Goal: Use online tool/utility: Use online tool/utility

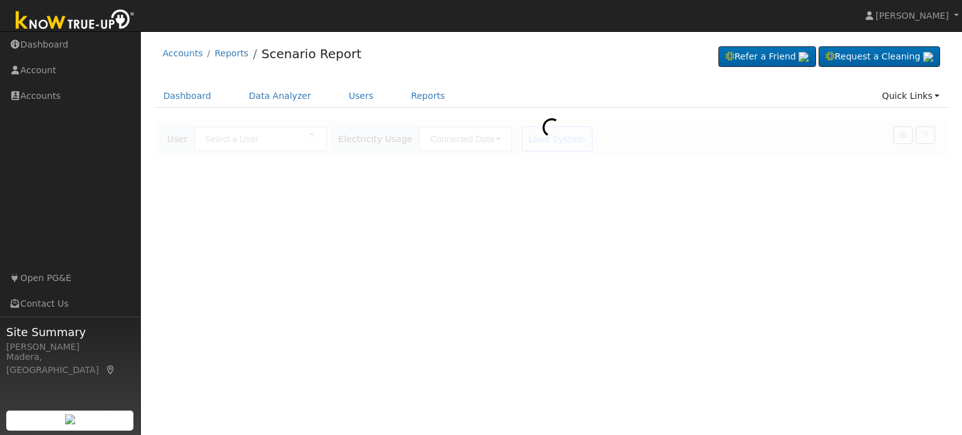
type input "[PERSON_NAME]"
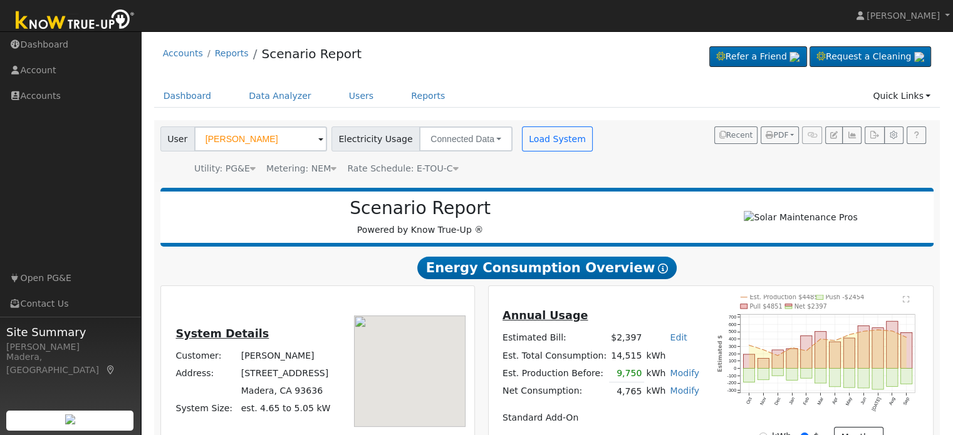
scroll to position [212, 0]
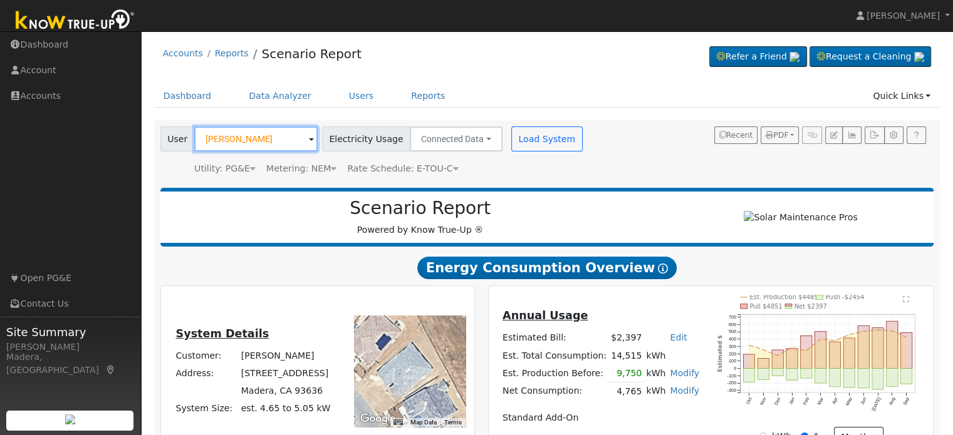
click at [240, 130] on input "[PERSON_NAME]" at bounding box center [255, 139] width 123 height 25
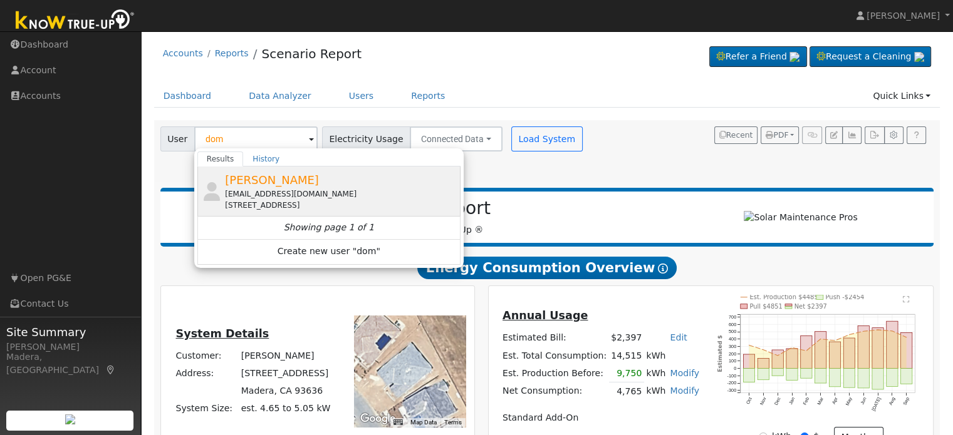
click at [298, 197] on div "[EMAIL_ADDRESS][DOMAIN_NAME]" at bounding box center [341, 194] width 232 height 11
type input "[PERSON_NAME]"
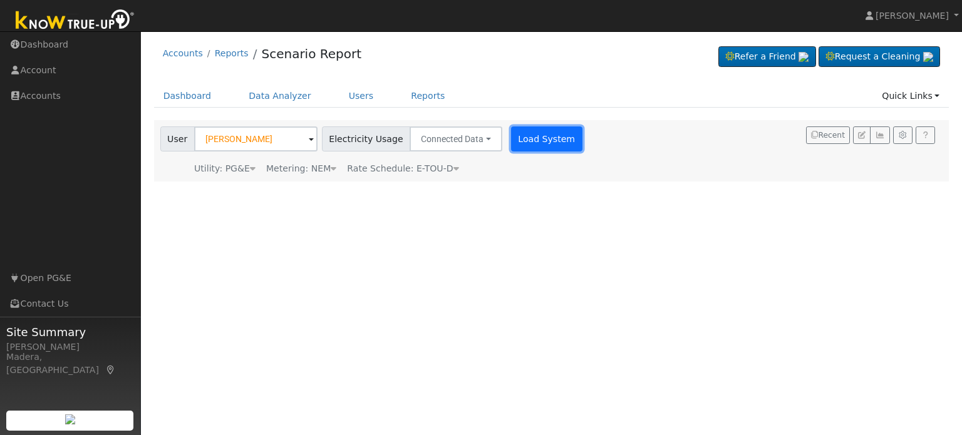
click at [534, 132] on button "Load System" at bounding box center [546, 139] width 71 height 25
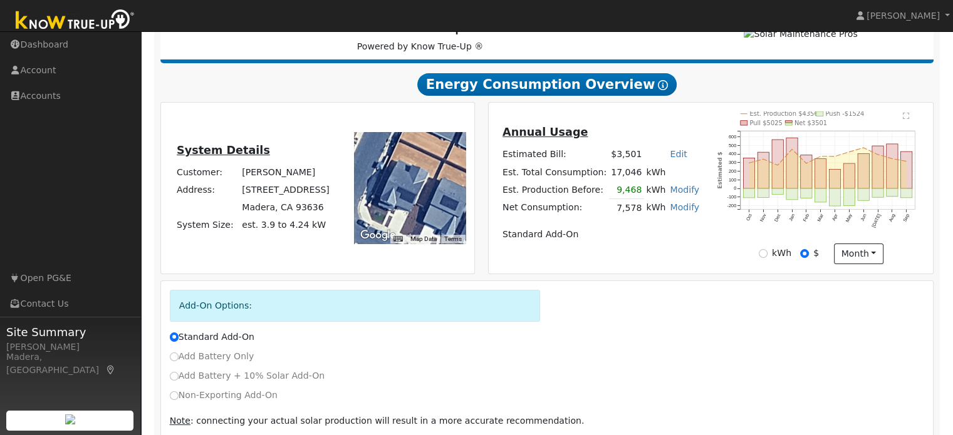
scroll to position [241, 0]
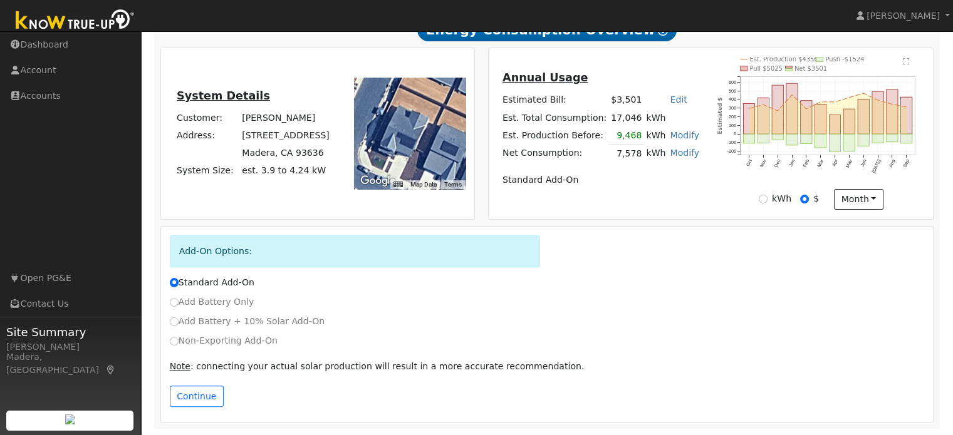
click at [180, 343] on label "Non-Exporting Add-On" at bounding box center [224, 340] width 108 height 13
click at [178, 343] on input "Non-Exporting Add-On" at bounding box center [174, 341] width 9 height 9
radio input "true"
radio input "false"
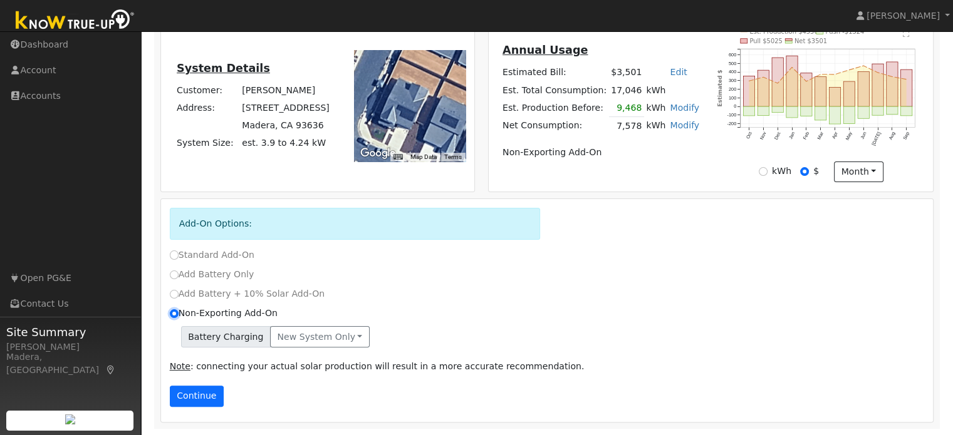
scroll to position [266, 0]
click at [208, 400] on button "Continue" at bounding box center [197, 396] width 54 height 21
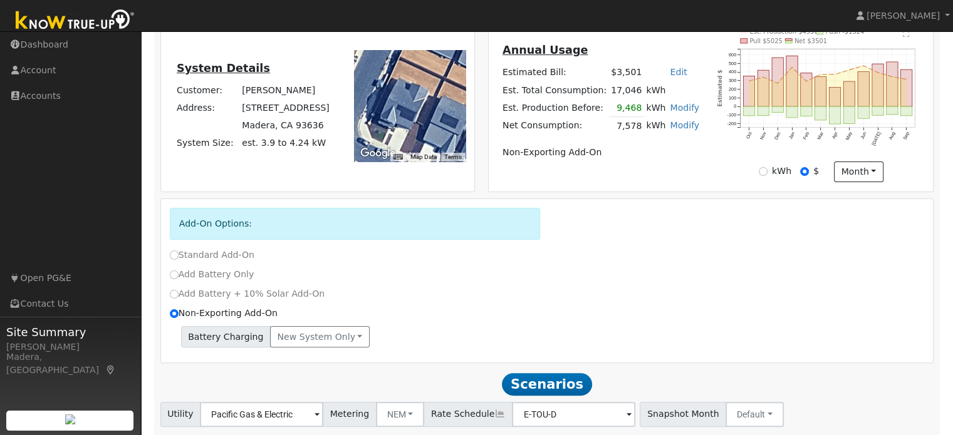
scroll to position [351, 0]
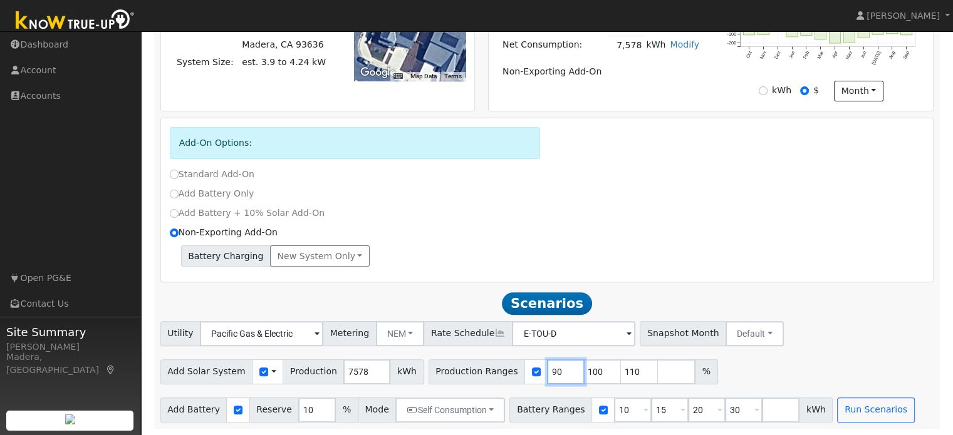
click at [547, 368] on input "90" at bounding box center [566, 371] width 38 height 25
type input "100"
type input "110"
type input "1"
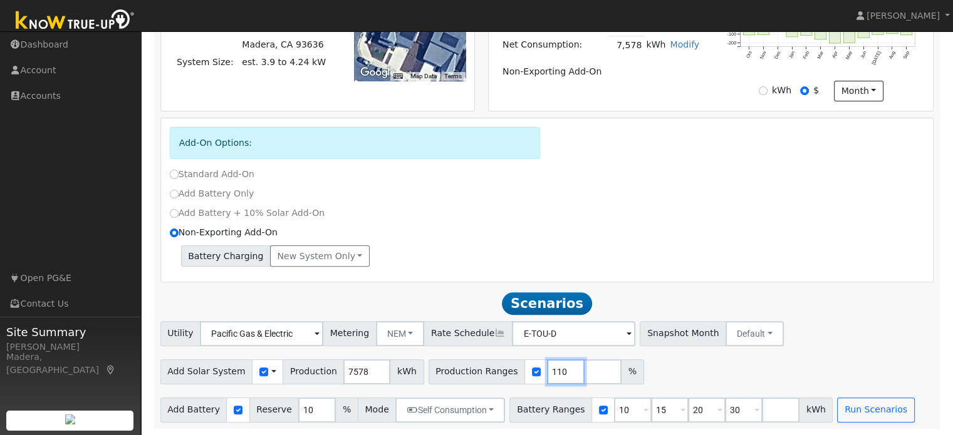
type input "110"
type input "120"
type input "130"
click at [614, 415] on input "10" at bounding box center [633, 410] width 38 height 25
click at [651, 409] on input "15" at bounding box center [670, 410] width 38 height 25
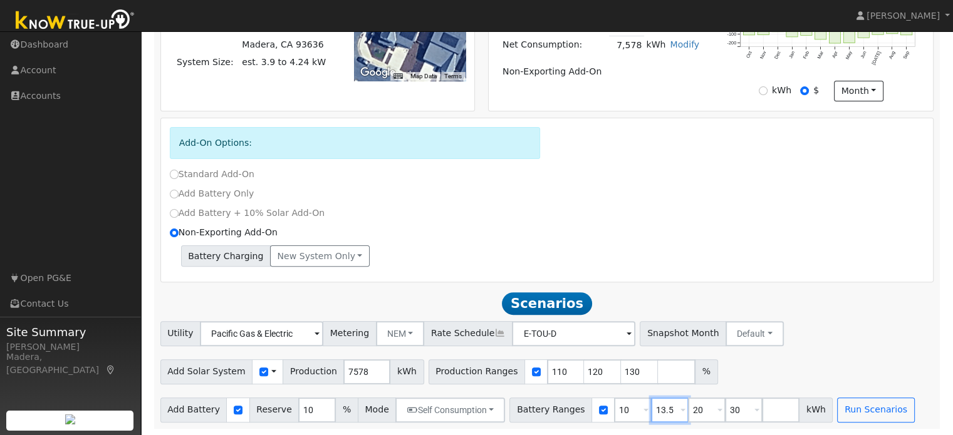
type input "13.5"
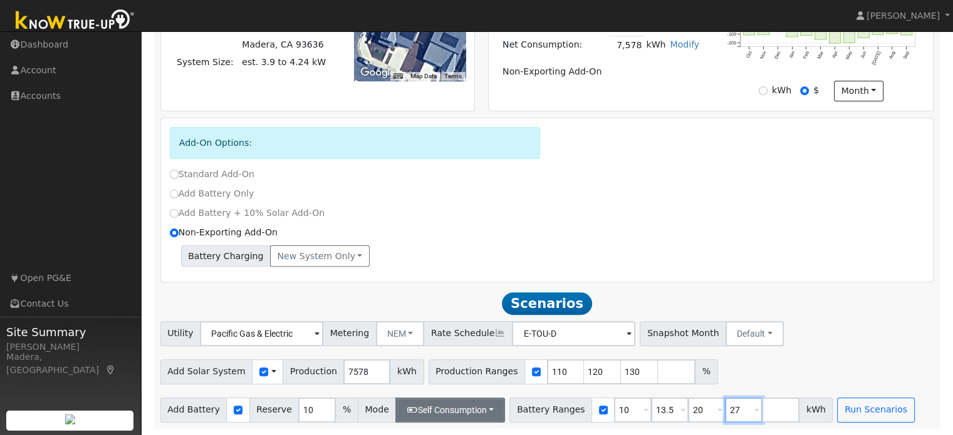
type input "27"
click at [447, 404] on button "Self Consumption" at bounding box center [450, 410] width 110 height 25
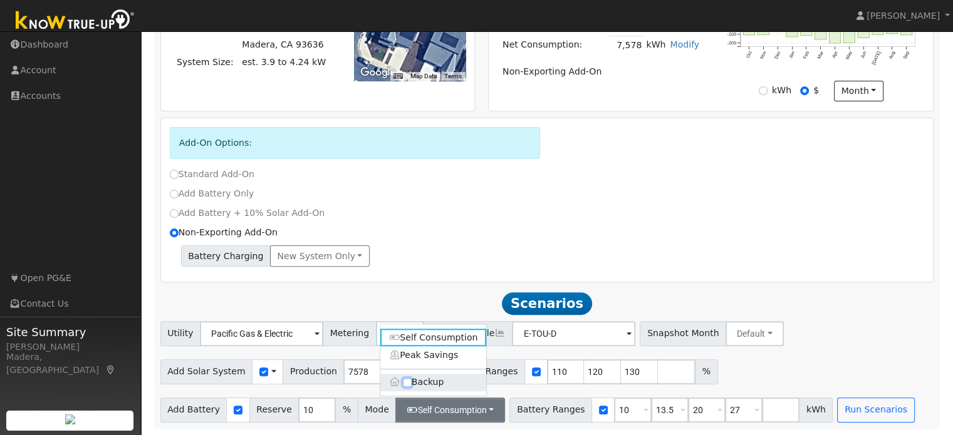
click at [409, 381] on input "Backup" at bounding box center [407, 382] width 9 height 9
checkbox input "true"
type input "20"
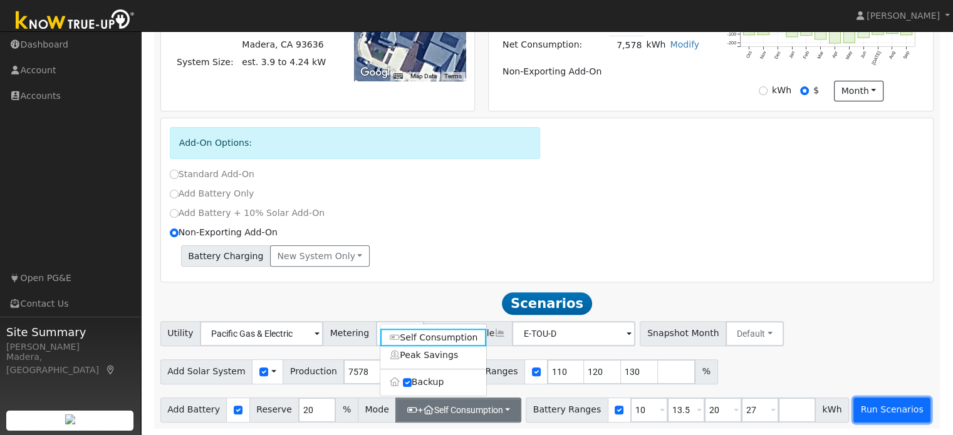
click at [853, 408] on button "Run Scenarios" at bounding box center [891, 410] width 77 height 25
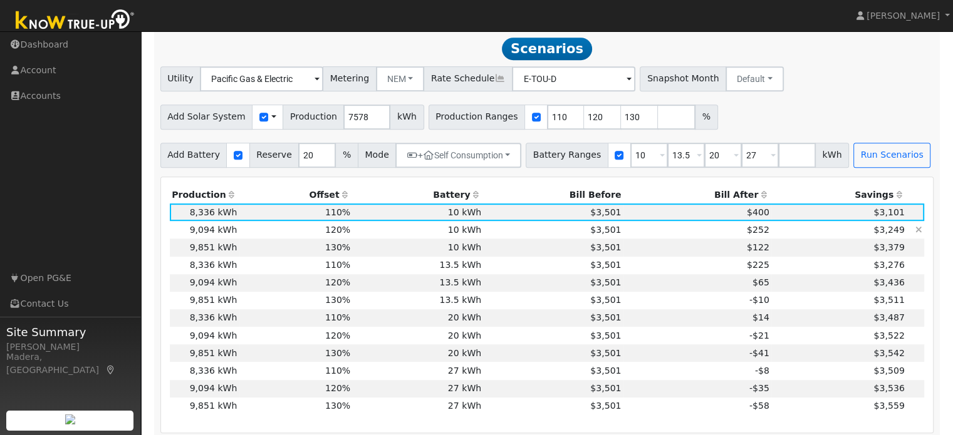
scroll to position [604, 0]
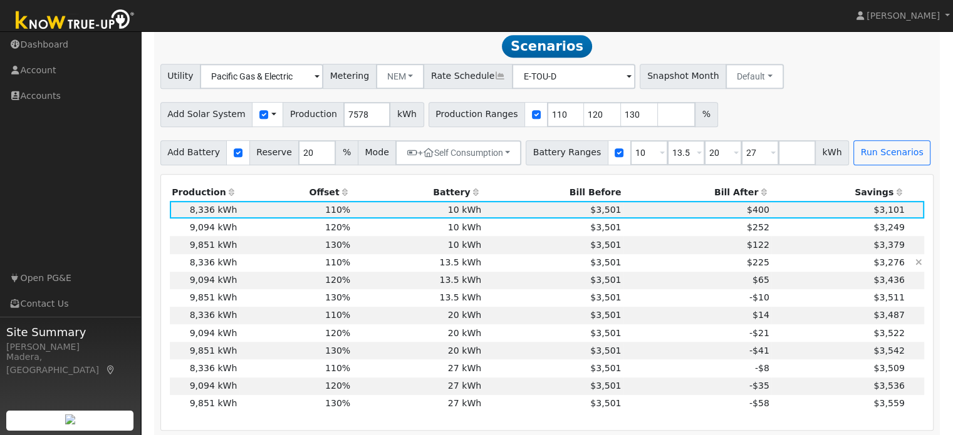
click at [510, 264] on td "$3,501" at bounding box center [553, 263] width 140 height 18
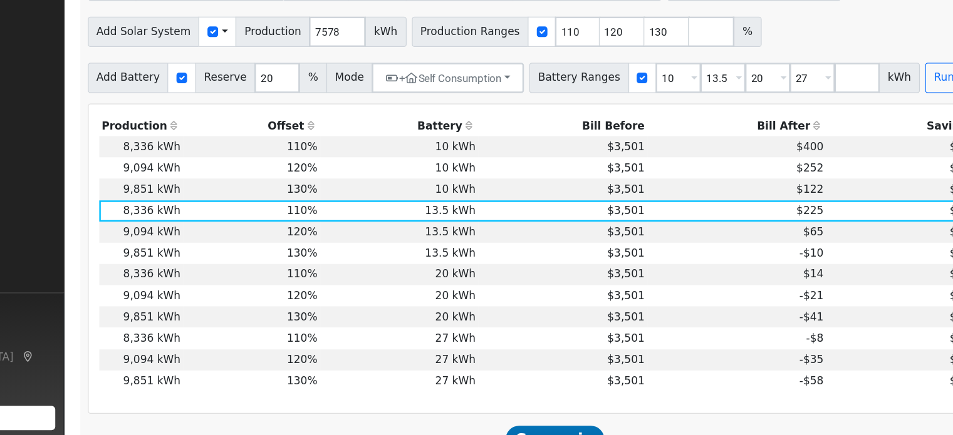
scroll to position [618, 0]
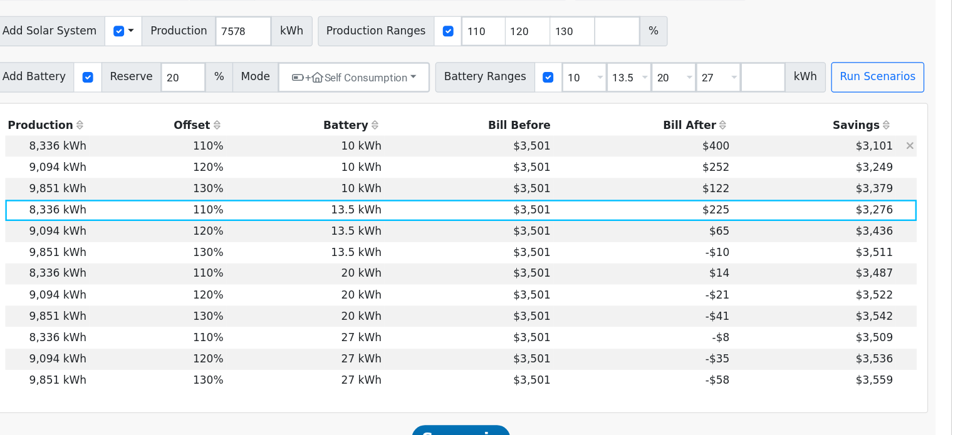
click at [920, 199] on icon at bounding box center [918, 195] width 7 height 9
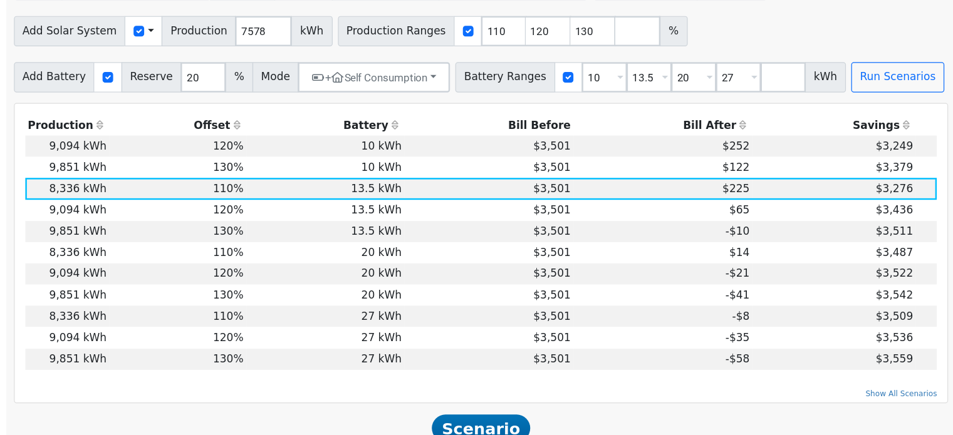
click at [931, 112] on div "Add Solar System Use CSV Data Production 7578 kWh Production Ranges 110 120 130…" at bounding box center [547, 97] width 778 height 29
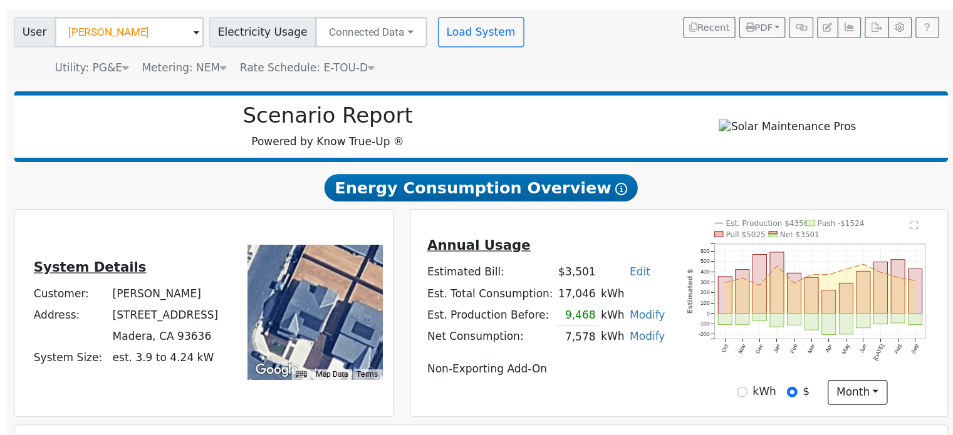
scroll to position [38, 0]
